Goal: Check status: Check status

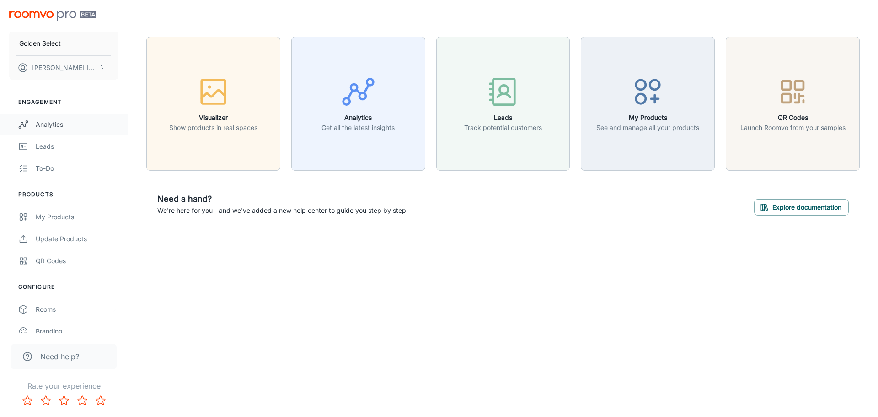
click at [54, 122] on div "Analytics" at bounding box center [77, 124] width 83 height 10
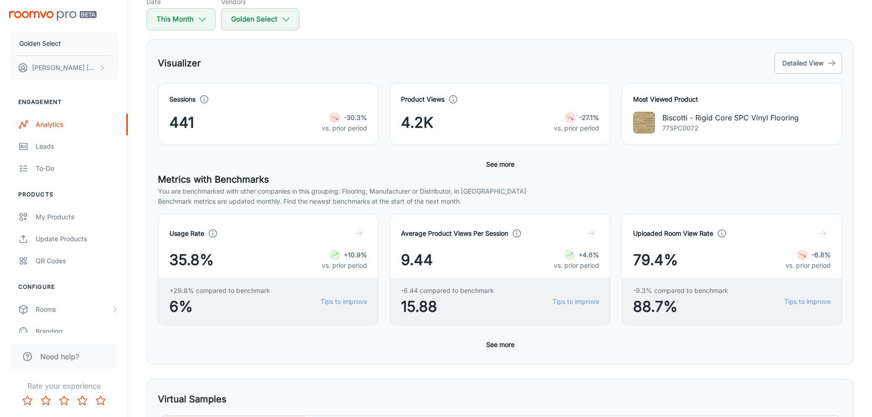
scroll to position [92, 0]
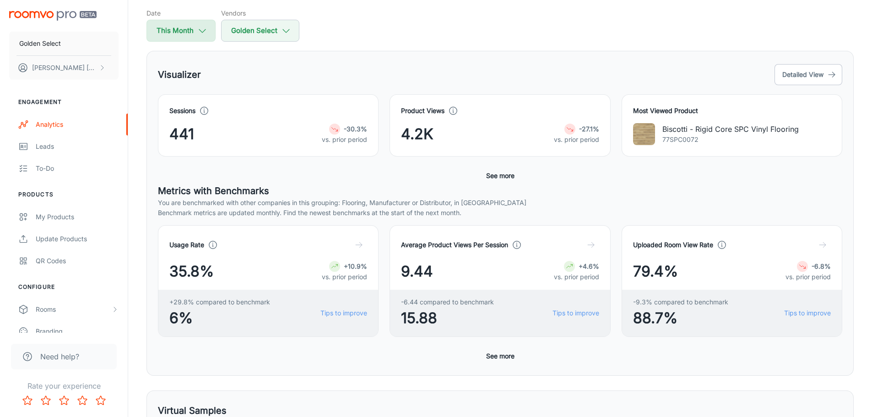
click at [206, 31] on icon "button" at bounding box center [202, 31] width 10 height 10
select select "8"
select select "2025"
select select "8"
select select "2025"
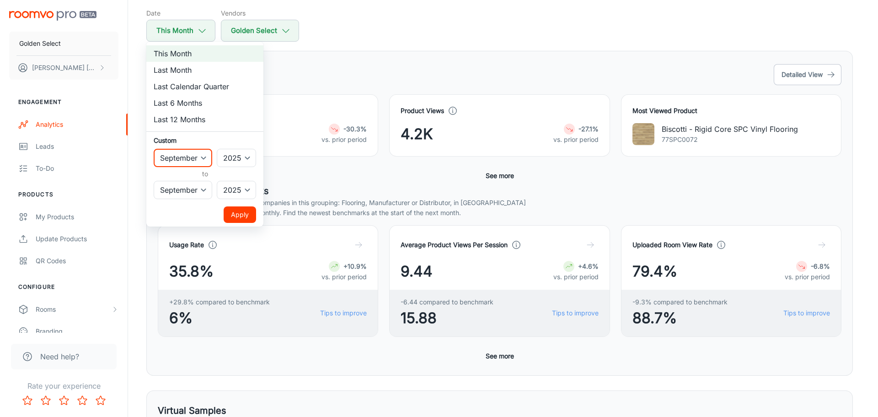
click at [205, 160] on select "January February March April May June July August September October November De…" at bounding box center [183, 158] width 59 height 18
click at [255, 159] on select "2022 2023 2024 2025" at bounding box center [236, 158] width 39 height 18
select select "2024"
click at [217, 149] on select "2022 2023 2024 2025" at bounding box center [236, 158] width 39 height 18
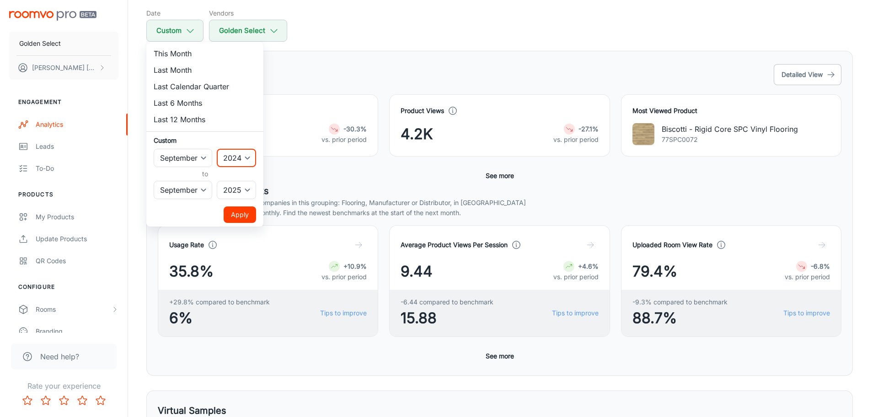
click at [240, 215] on button "Apply" at bounding box center [240, 214] width 32 height 16
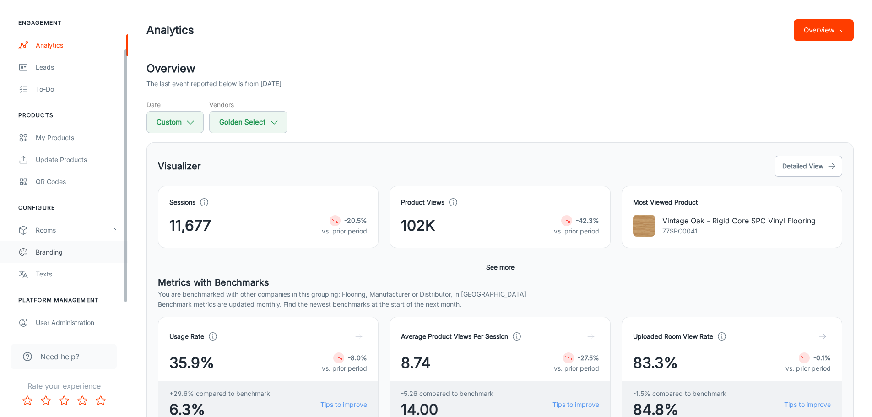
scroll to position [102, 0]
